Goal: Information Seeking & Learning: Check status

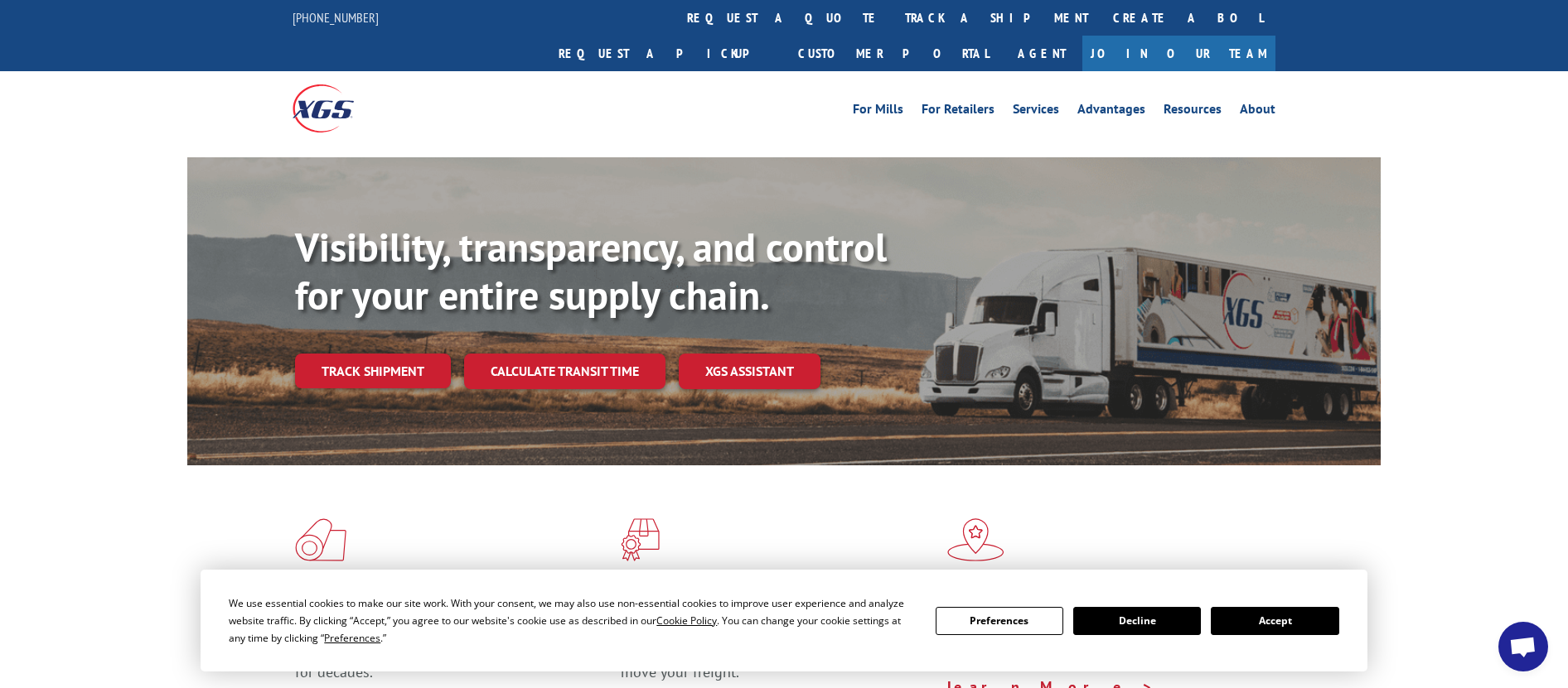
click at [1257, 626] on button "Accept" at bounding box center [1274, 621] width 127 height 28
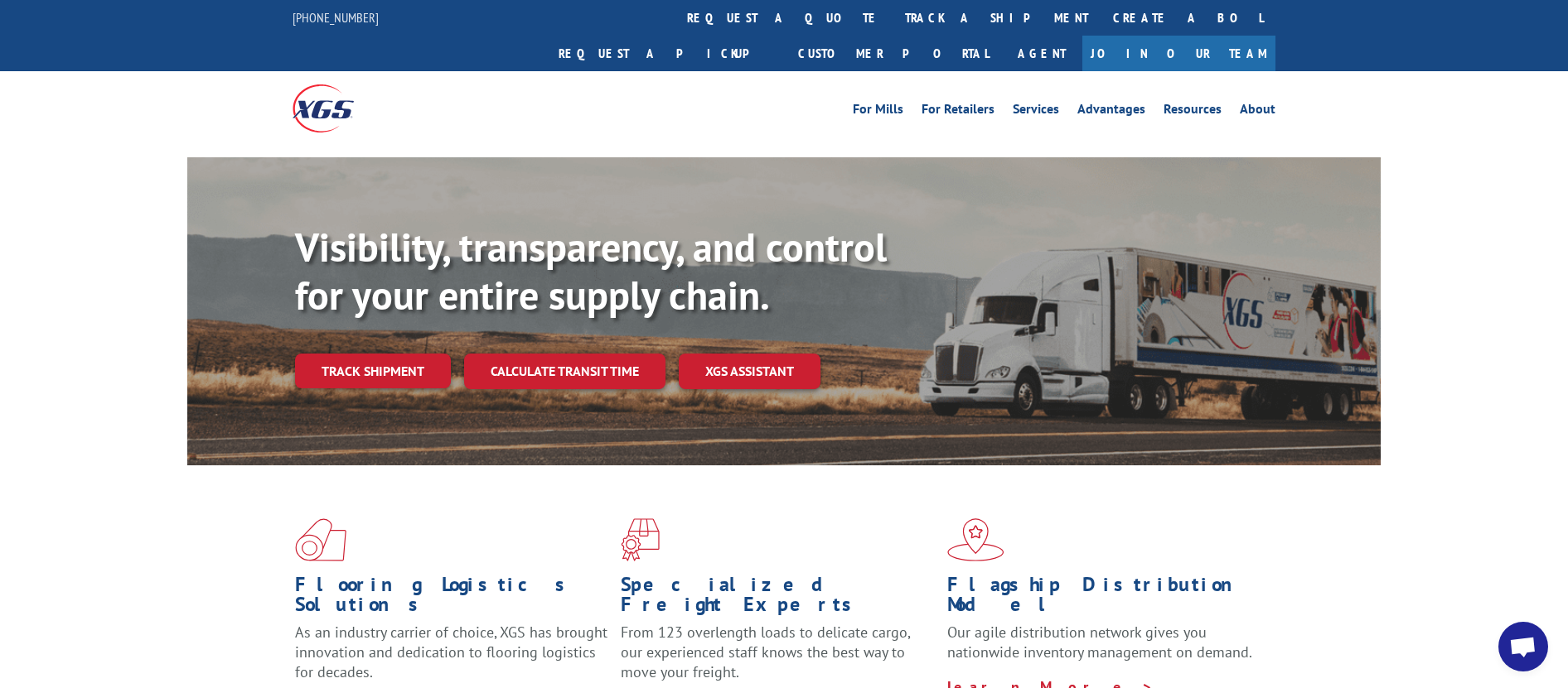
click at [893, 12] on link "track a shipment" at bounding box center [997, 18] width 208 height 36
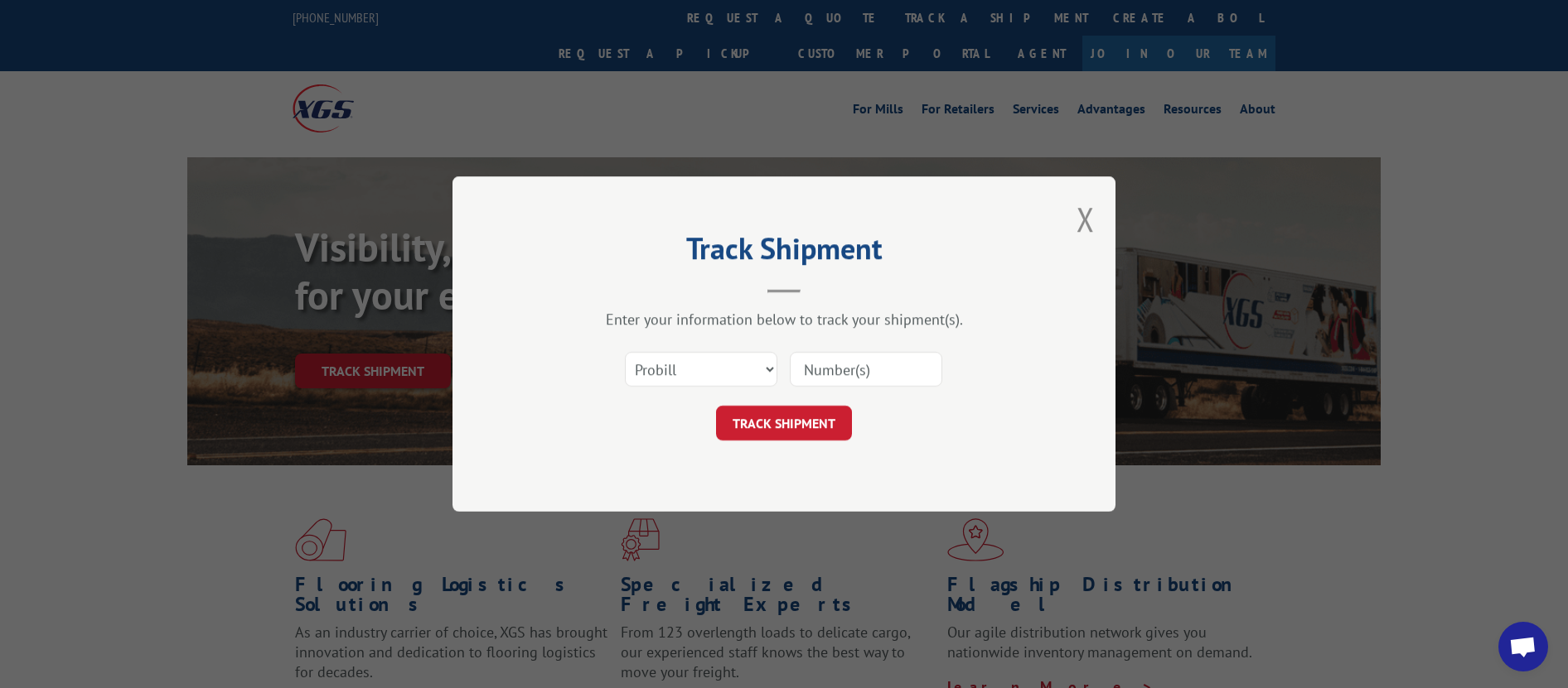
click at [830, 363] on input at bounding box center [867, 369] width 153 height 35
paste input "16137323"
type input "16137323"
click at [803, 425] on button "TRACK SHIPMENT" at bounding box center [784, 423] width 136 height 35
